Goal: Task Accomplishment & Management: Manage account settings

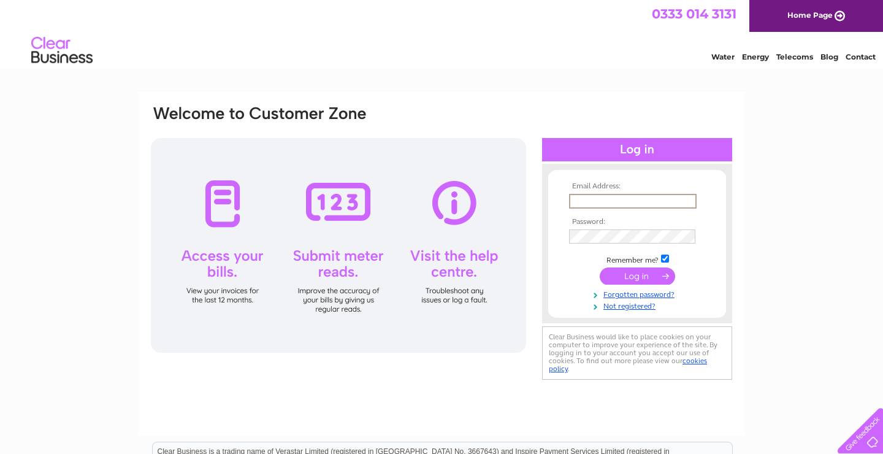
type input "ian@tireewhiskycompany.com"
click at [637, 280] on input "submit" at bounding box center [637, 274] width 75 height 17
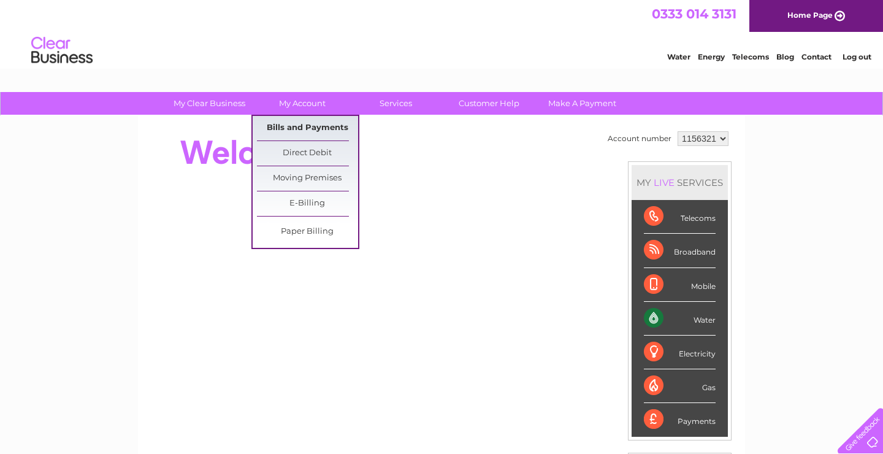
click at [304, 128] on link "Bills and Payments" at bounding box center [307, 128] width 101 height 25
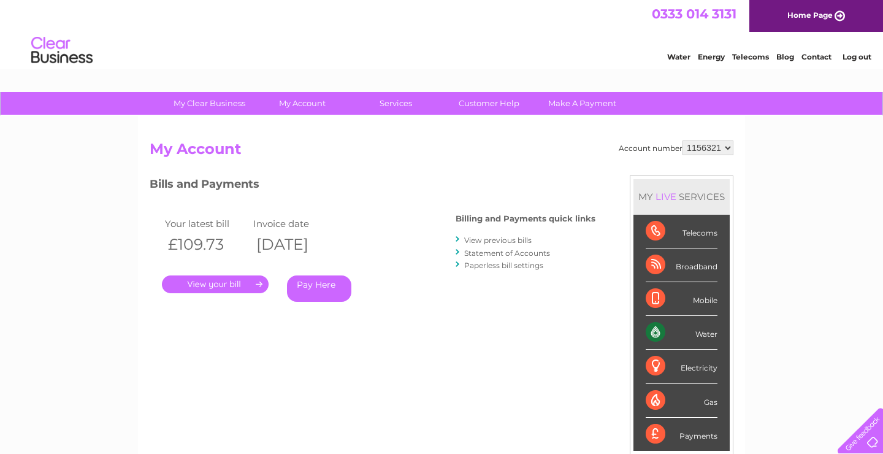
click at [515, 236] on link "View previous bills" at bounding box center [497, 240] width 67 height 9
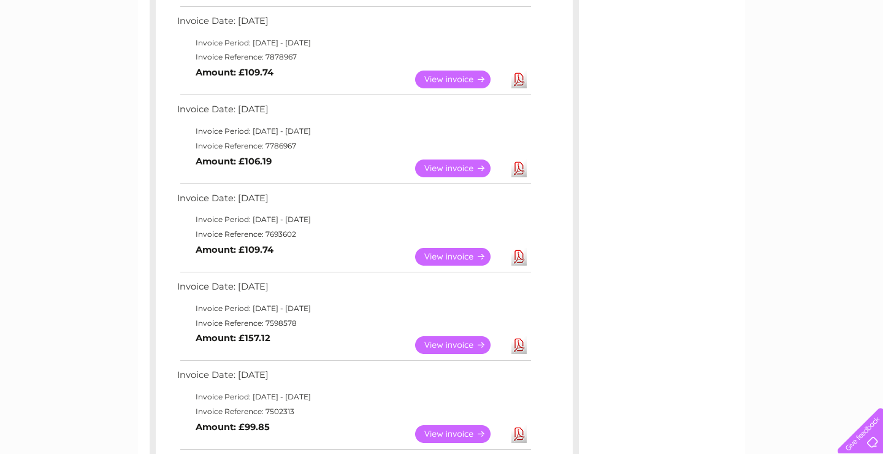
click at [516, 167] on link "Download" at bounding box center [519, 168] width 15 height 18
click at [636, 99] on div "Account number 1156321 Previous Invoices Download or view any of your previous …" at bounding box center [441, 250] width 607 height 880
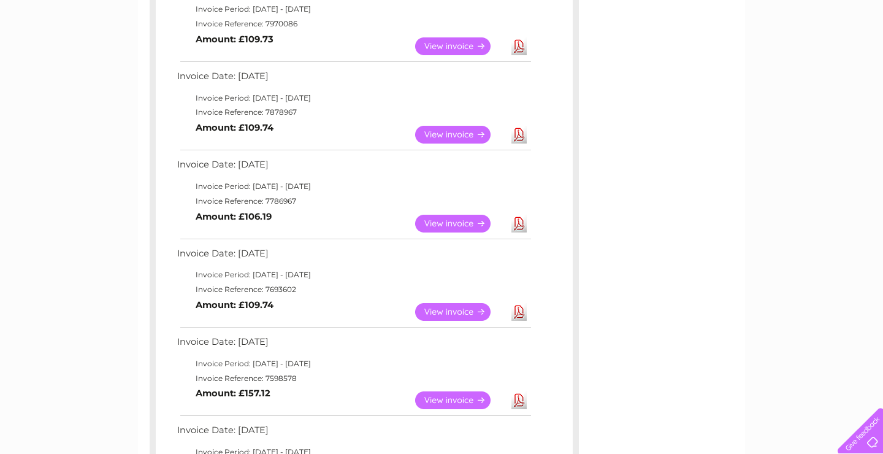
click at [455, 135] on link "View" at bounding box center [460, 135] width 90 height 18
click at [518, 131] on link "Download" at bounding box center [519, 135] width 15 height 18
click at [339, 106] on td "Invoice Reference: 7878967" at bounding box center [353, 112] width 359 height 15
